Goal: Transaction & Acquisition: Purchase product/service

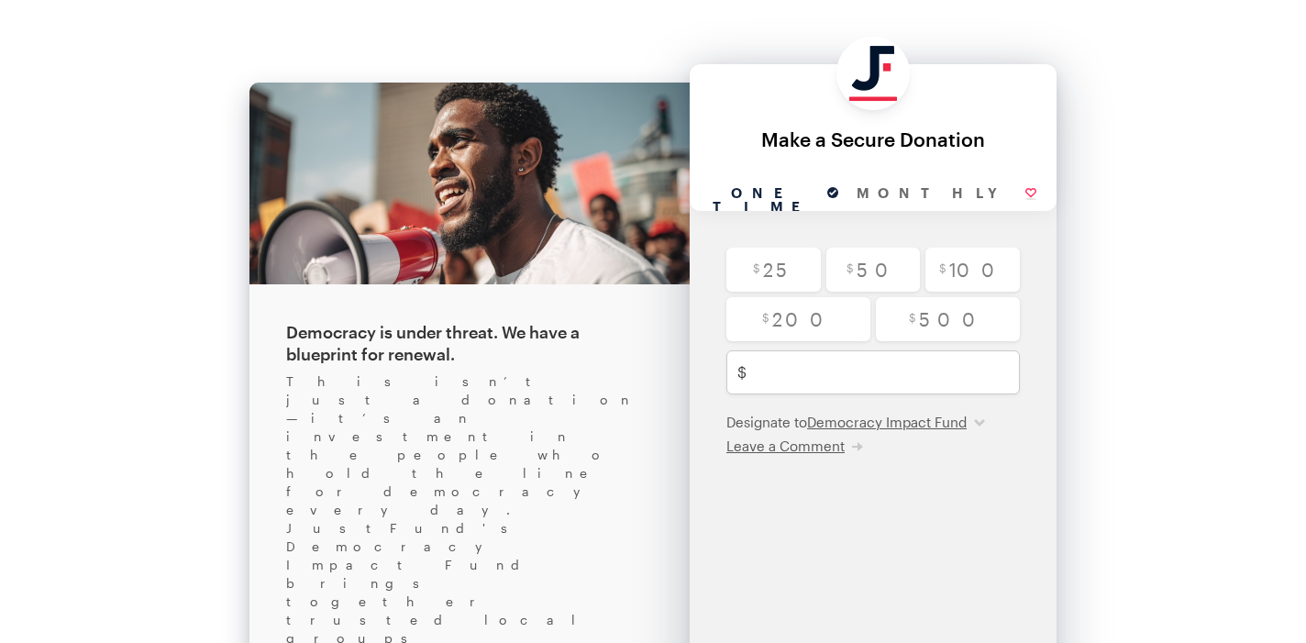
drag, startPoint x: 111, startPoint y: 98, endPoint x: 135, endPoint y: 4, distance: 97.4
click at [114, 95] on div "Back About this Fundraiser Back Democracy is under threat. We have a blueprint …" at bounding box center [653, 450] width 1306 height 900
